Goal: Communication & Community: Ask a question

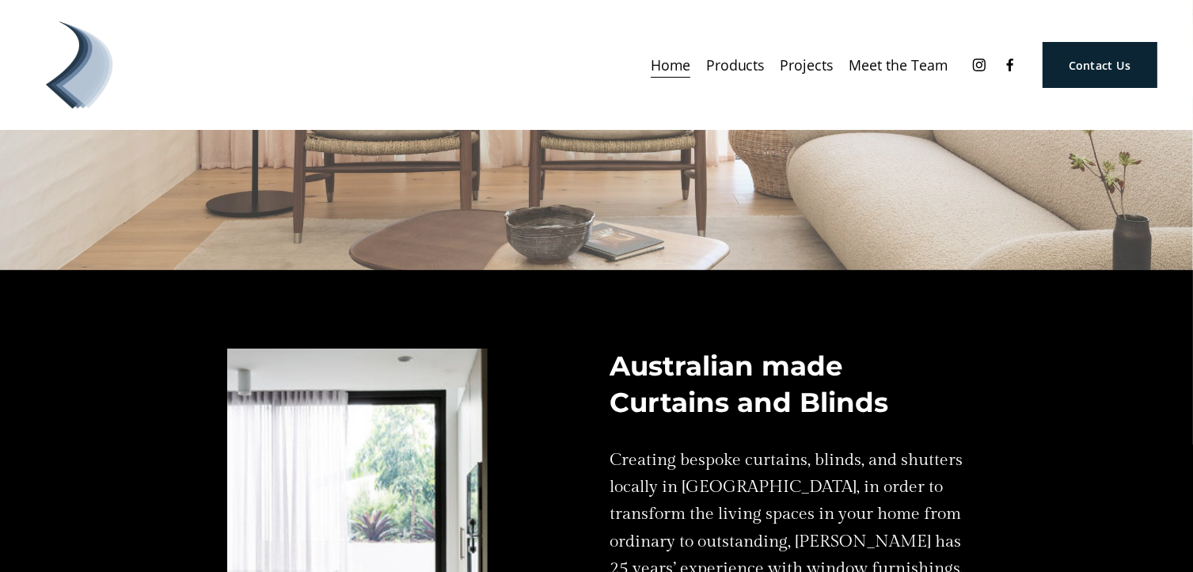
scroll to position [238, 0]
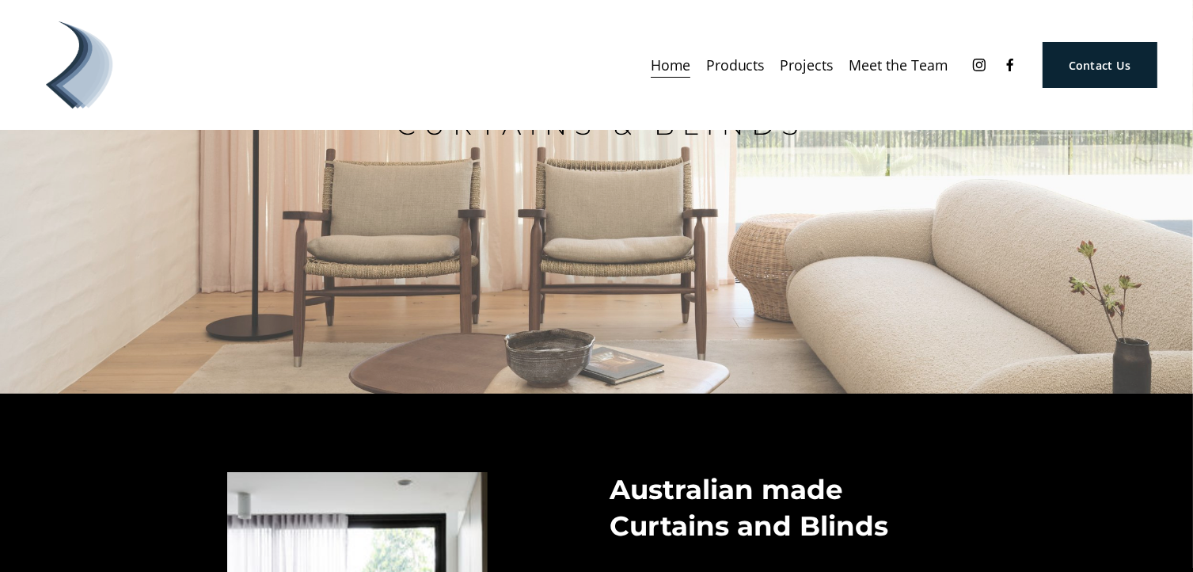
click at [1090, 66] on link "Contact Us" at bounding box center [1100, 65] width 115 height 47
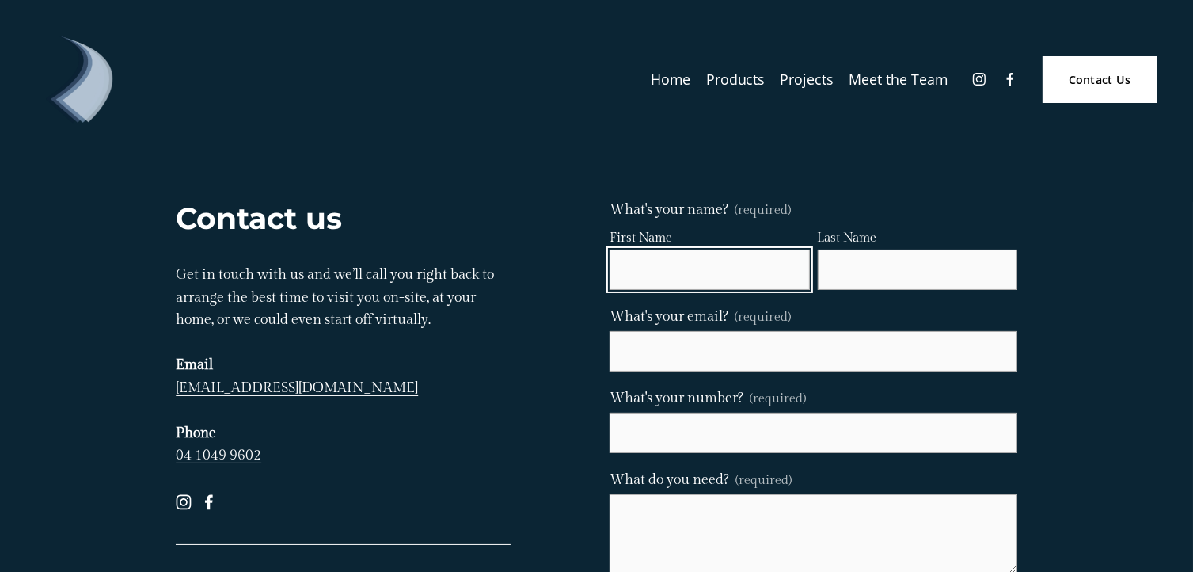
click at [653, 268] on input "First Name" at bounding box center [710, 269] width 200 height 40
type input "Denise"
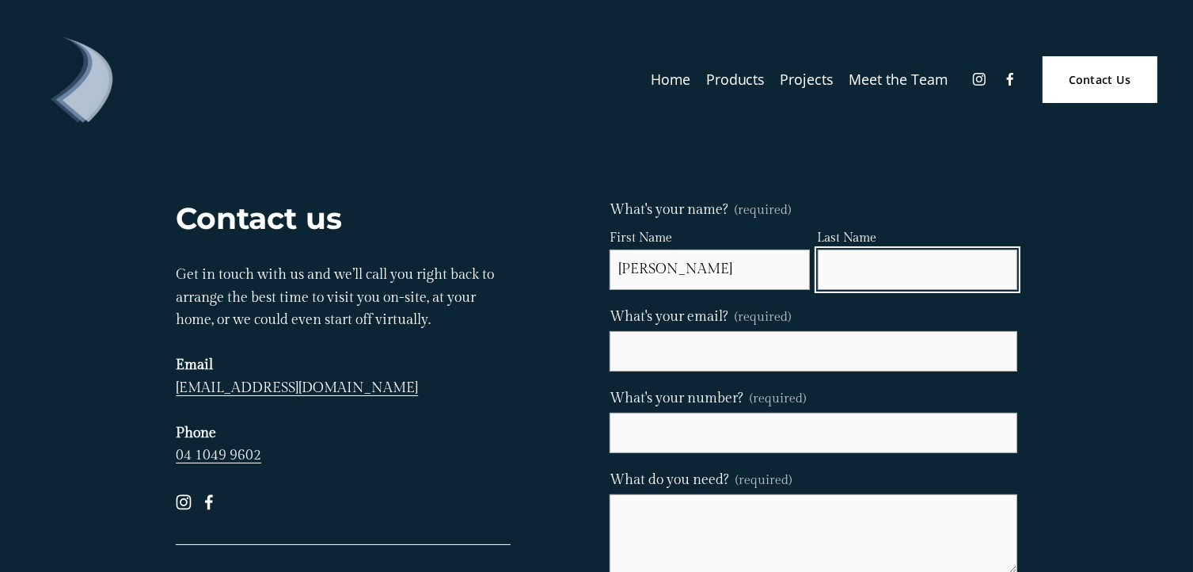
type input "Slot"
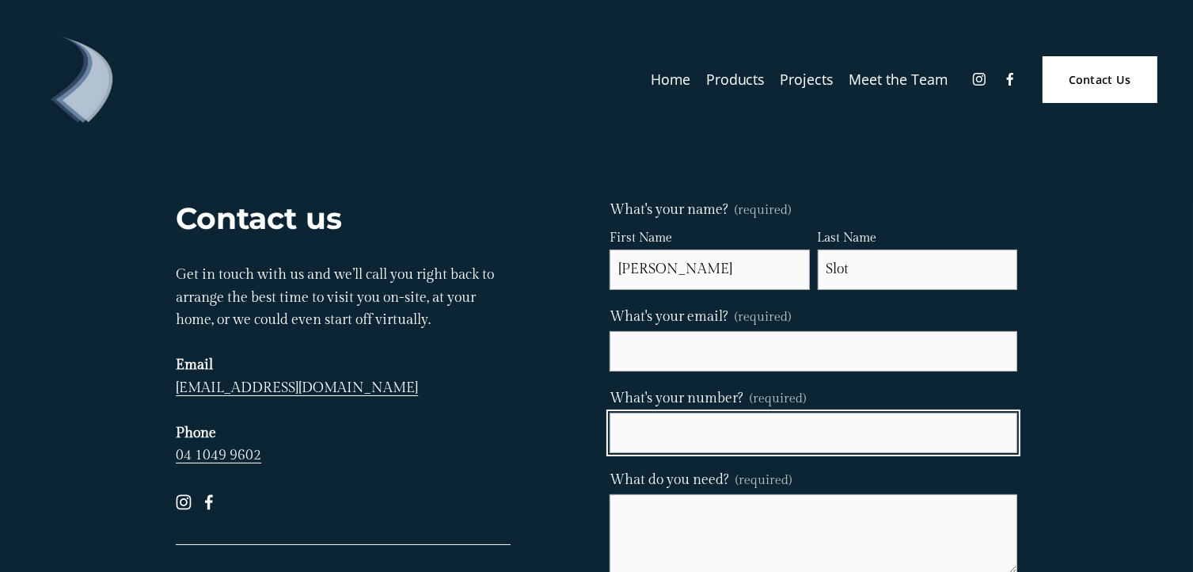
type input "0 8246 54900"
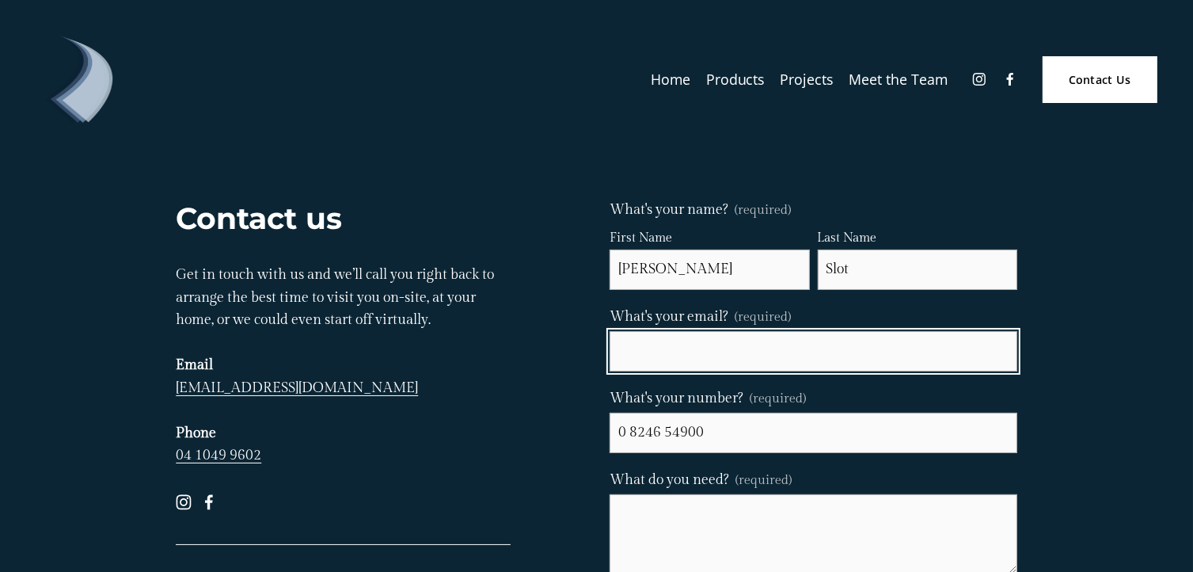
click at [723, 344] on input "What's your email? (required)" at bounding box center [813, 351] width 407 height 40
type input "denise.slot@outlook.com"
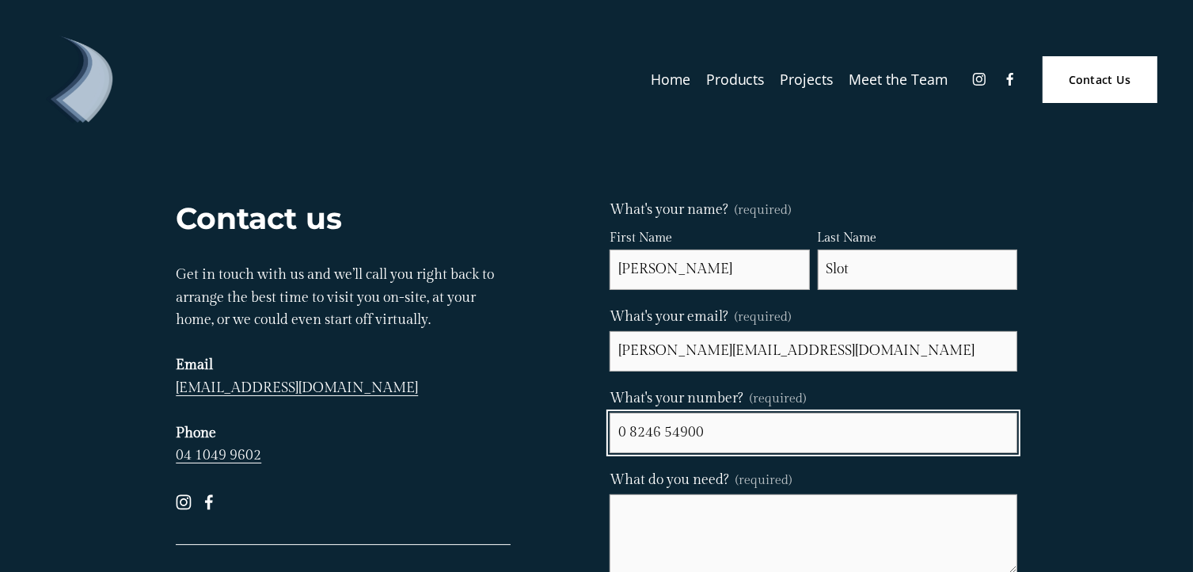
drag, startPoint x: 733, startPoint y: 426, endPoint x: 593, endPoint y: 432, distance: 140.3
click at [593, 432] on div "Contact us Get in touch with us and we’ll call you right back to arrange the be…" at bounding box center [596, 423] width 868 height 449
type input "0 4222 41365"
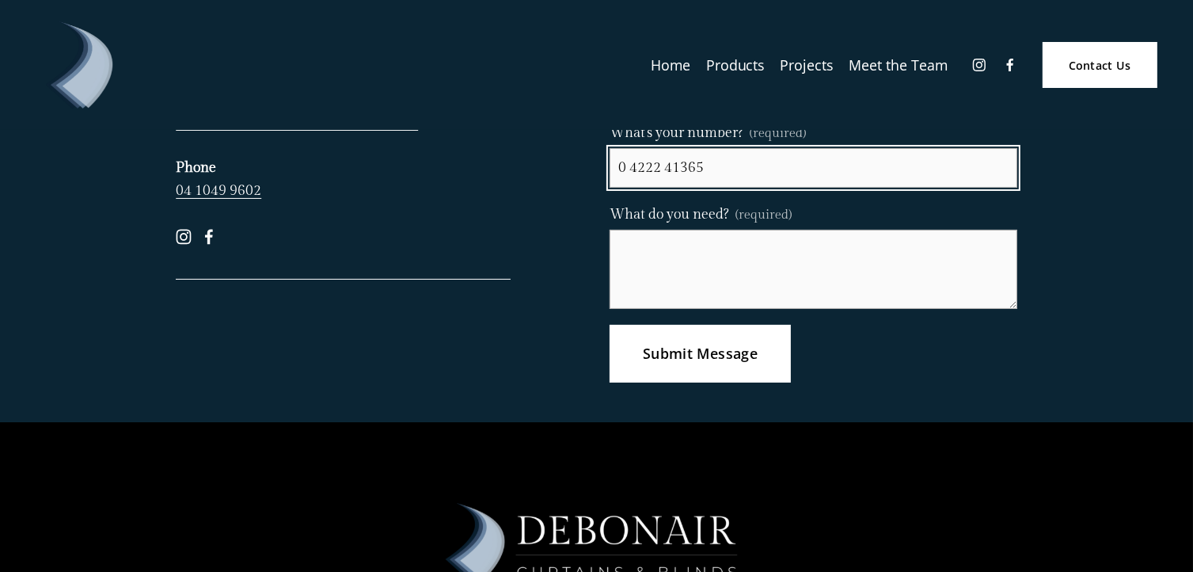
scroll to position [238, 0]
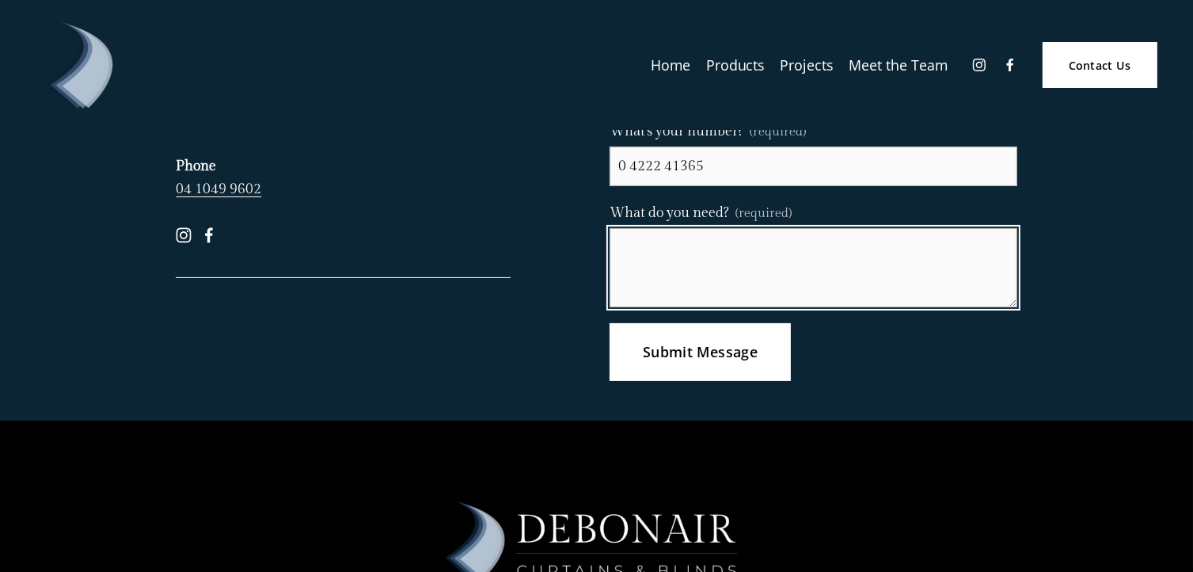
click at [666, 249] on textarea "What do you need? (required)" at bounding box center [813, 267] width 407 height 79
type textarea "c"
type textarea "C"
type textarea "Replace plantation shutters with curtains in lounge and tv room."
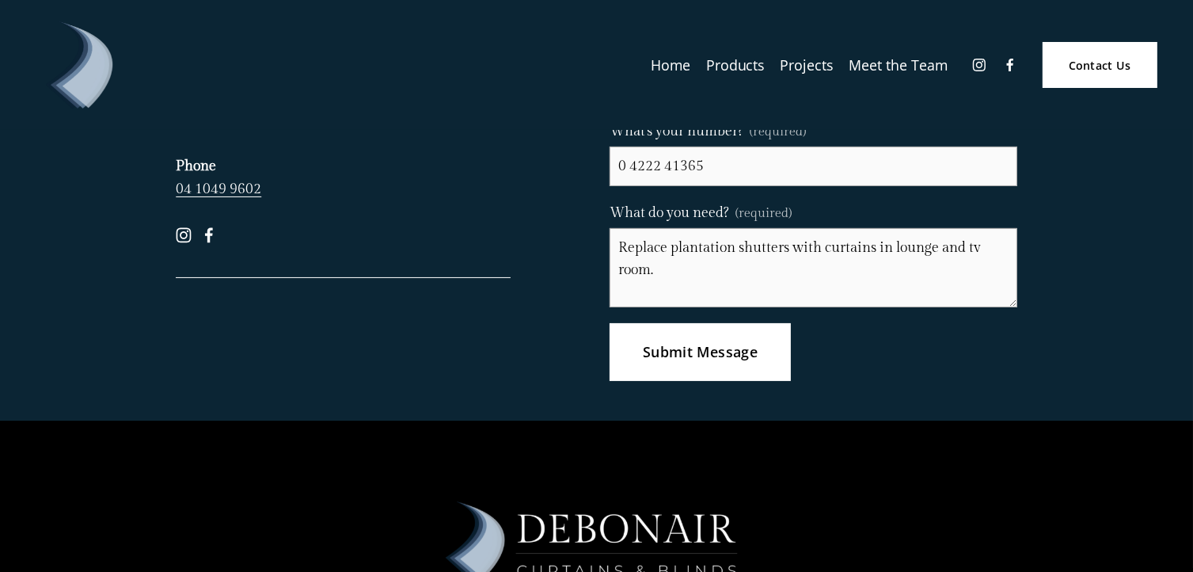
click at [687, 350] on span "Submit Message" at bounding box center [700, 351] width 115 height 19
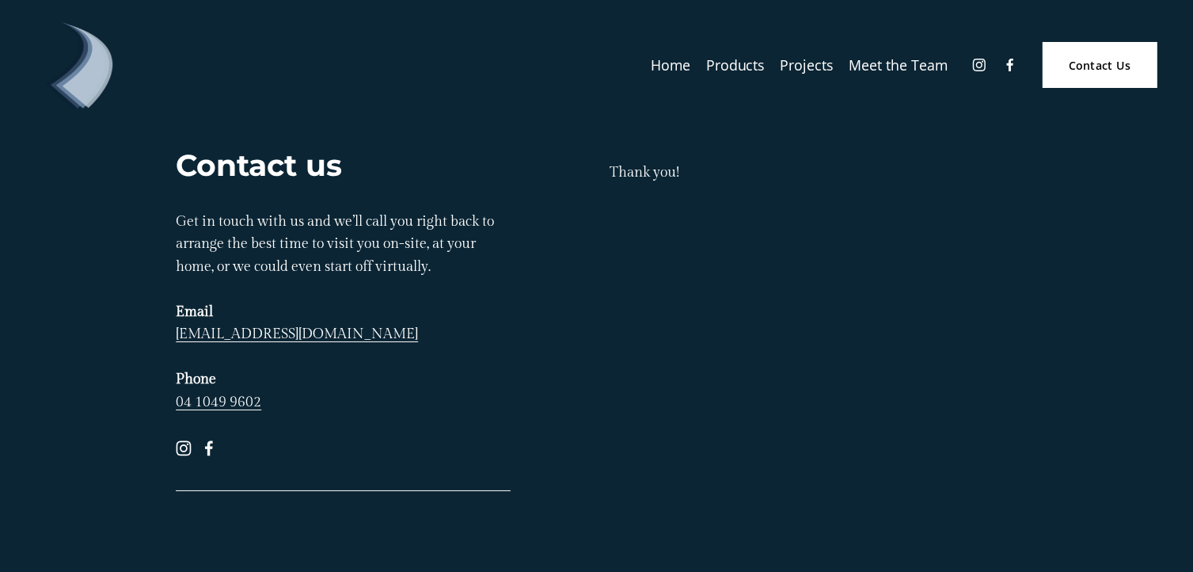
scroll to position [0, 0]
